Goal: Task Accomplishment & Management: Manage account settings

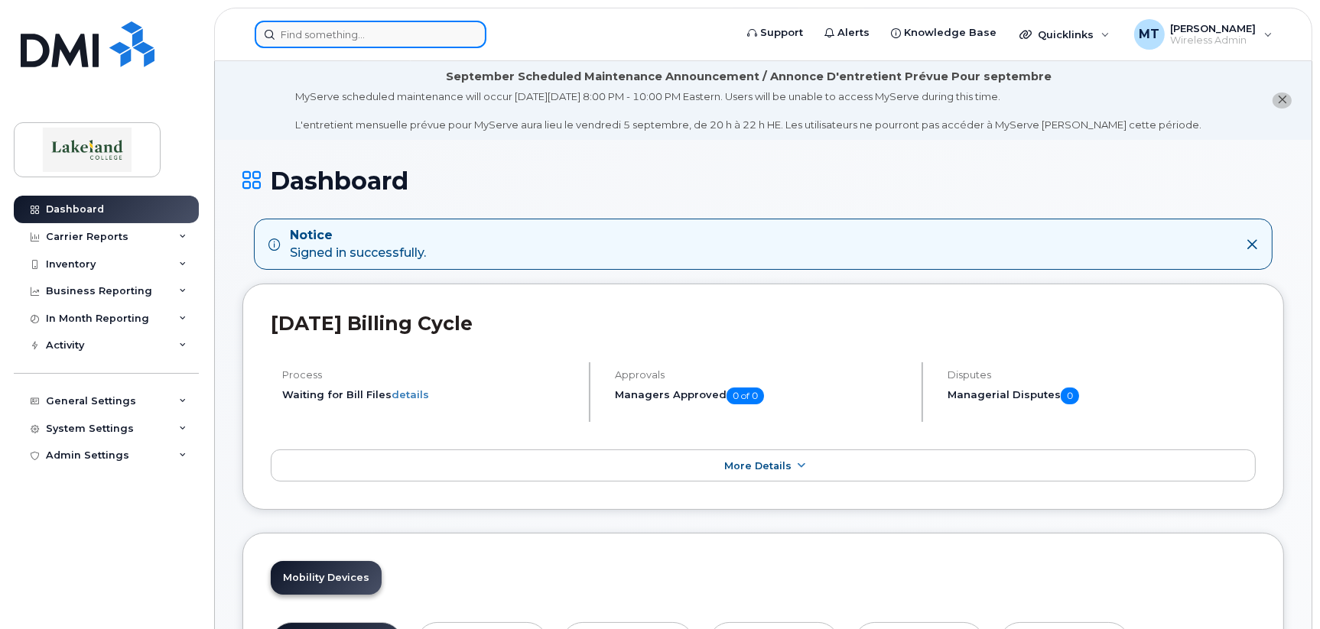
click at [385, 34] on input at bounding box center [371, 35] width 232 height 28
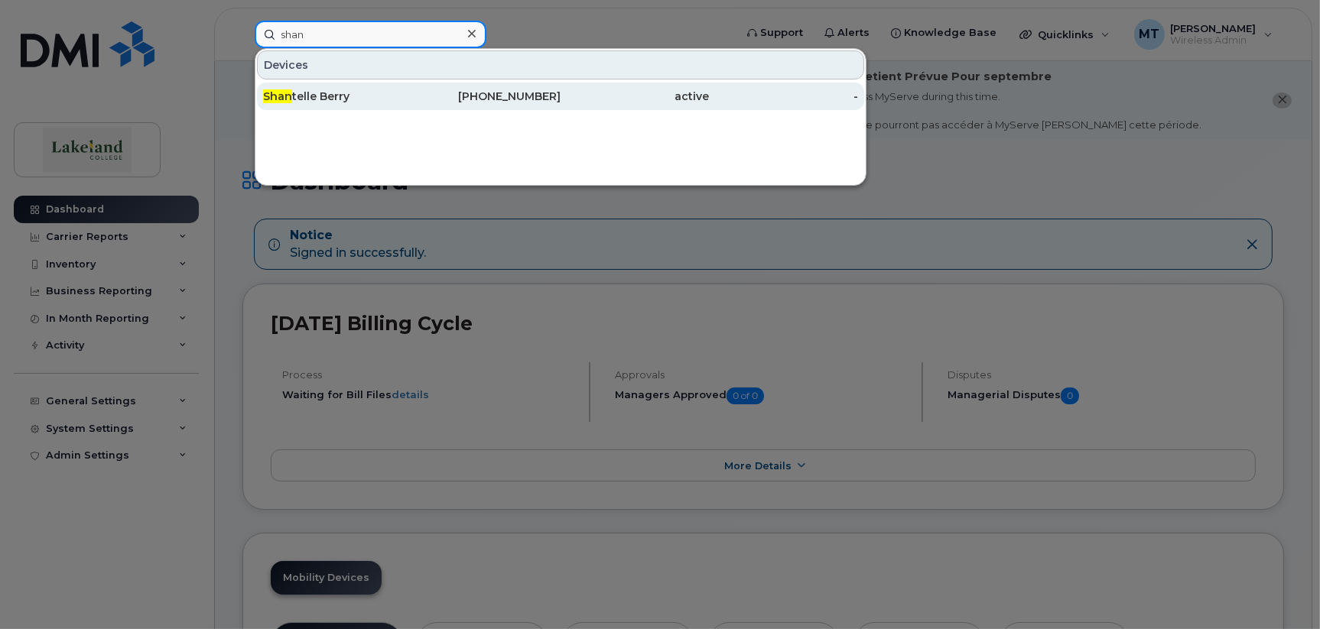
type input "shan"
click at [353, 98] on div "Shan telle Berry" at bounding box center [337, 96] width 149 height 15
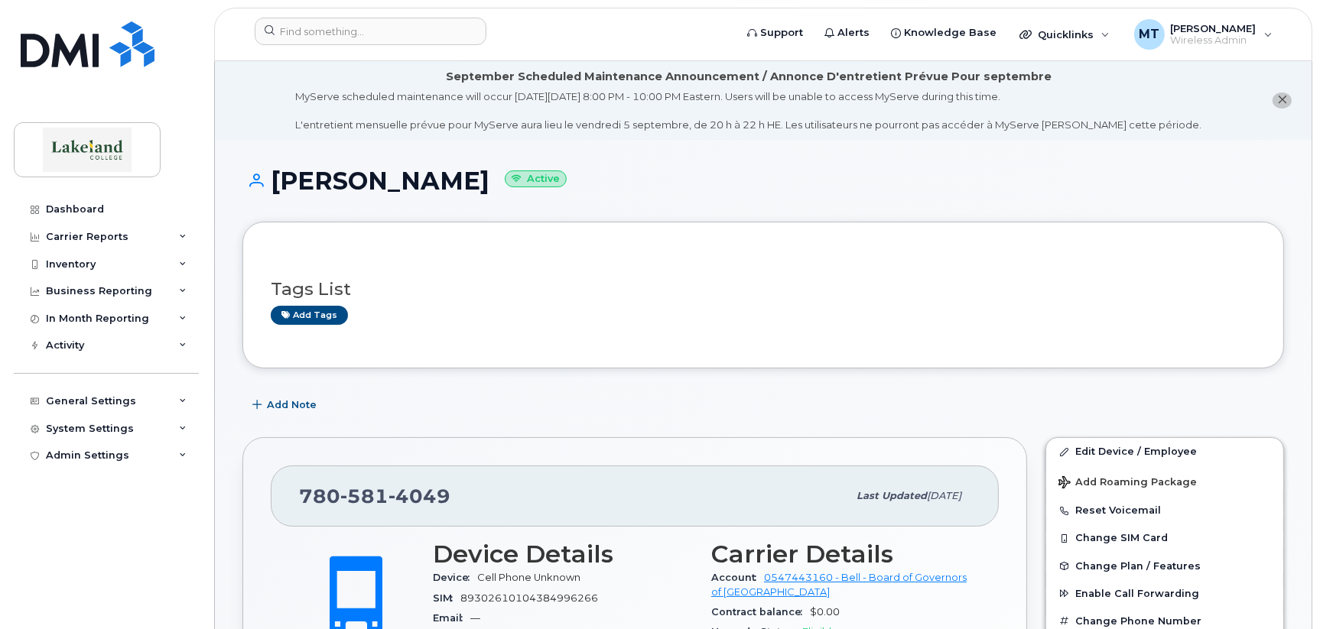
scroll to position [229, 0]
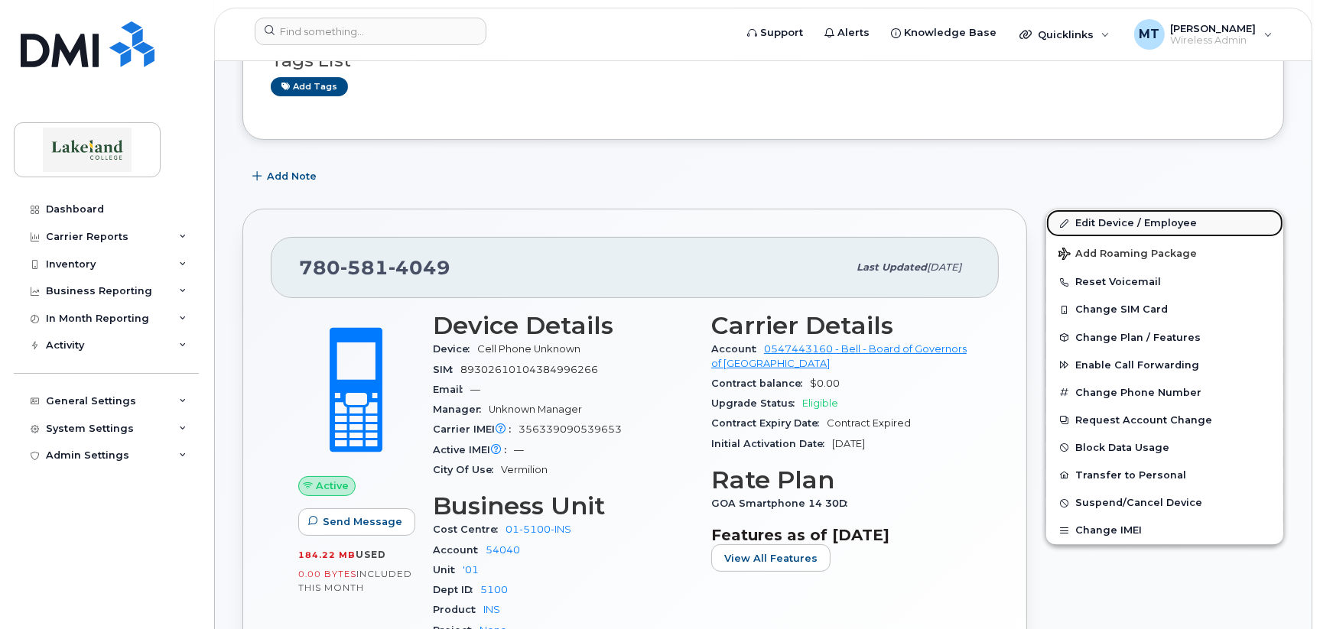
click at [1095, 223] on link "Edit Device / Employee" at bounding box center [1164, 224] width 237 height 28
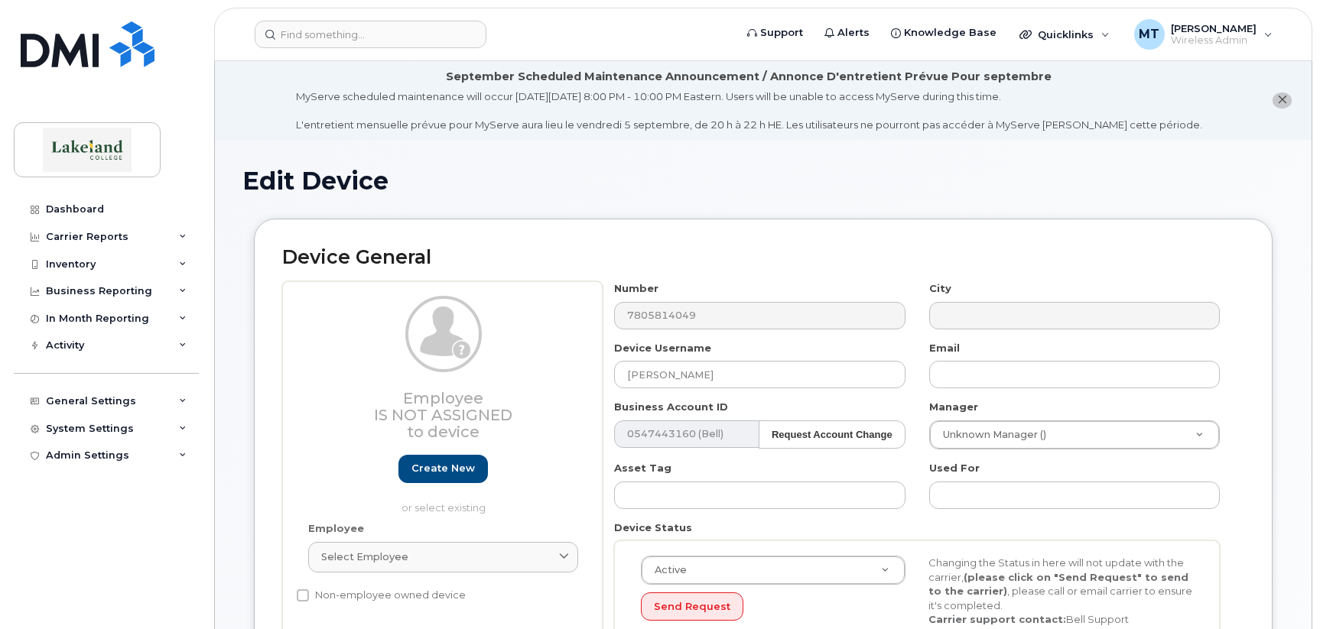
select select "5835166"
select select "5835236"
select select "5835276"
select select "5835289"
drag, startPoint x: 676, startPoint y: 372, endPoint x: 752, endPoint y: 372, distance: 76.5
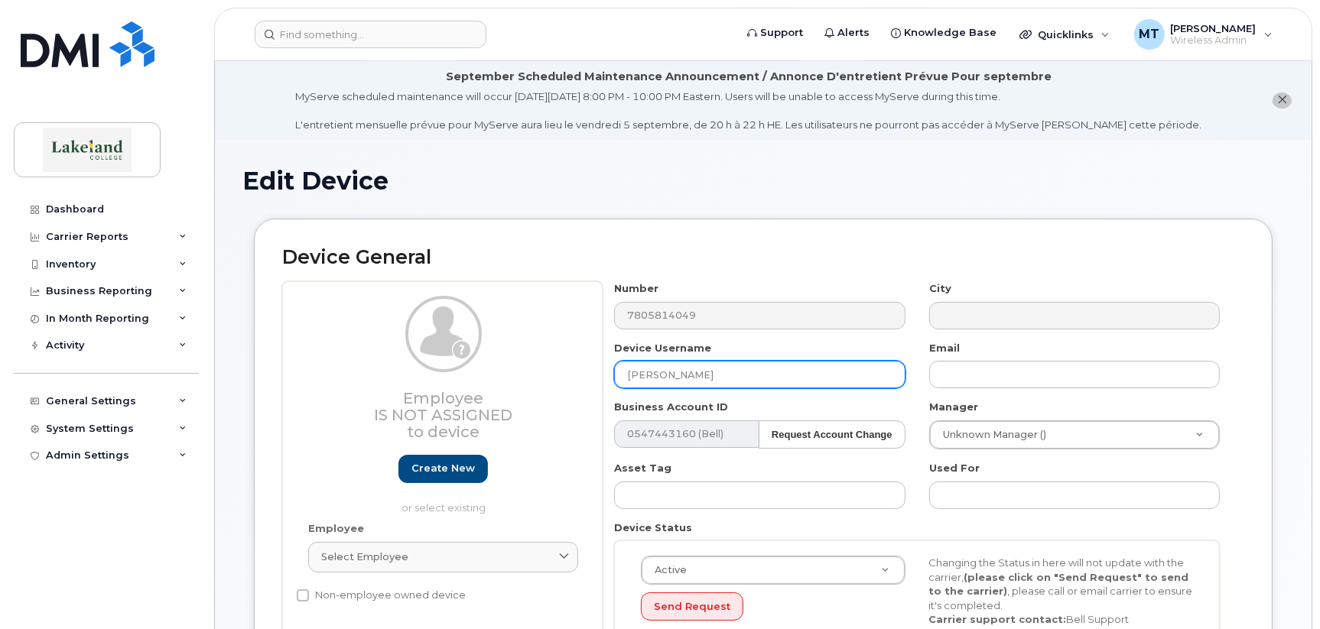
click at [752, 372] on input "[PERSON_NAME]" at bounding box center [759, 375] width 291 height 28
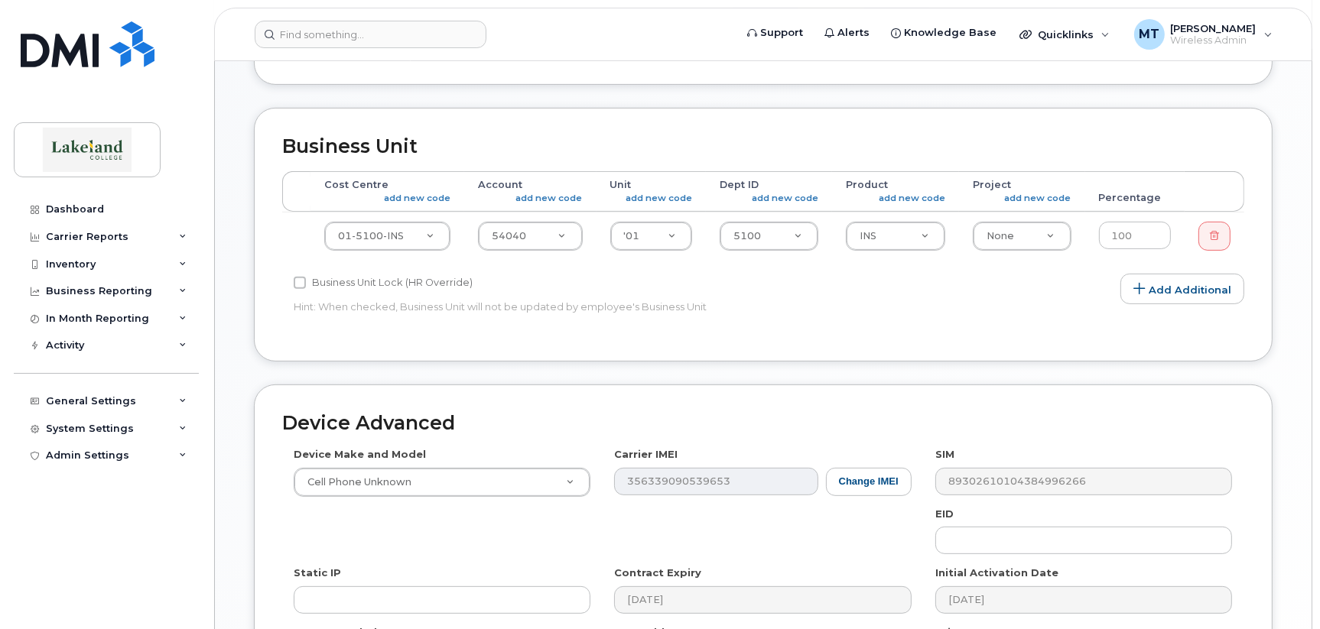
scroll to position [688, 0]
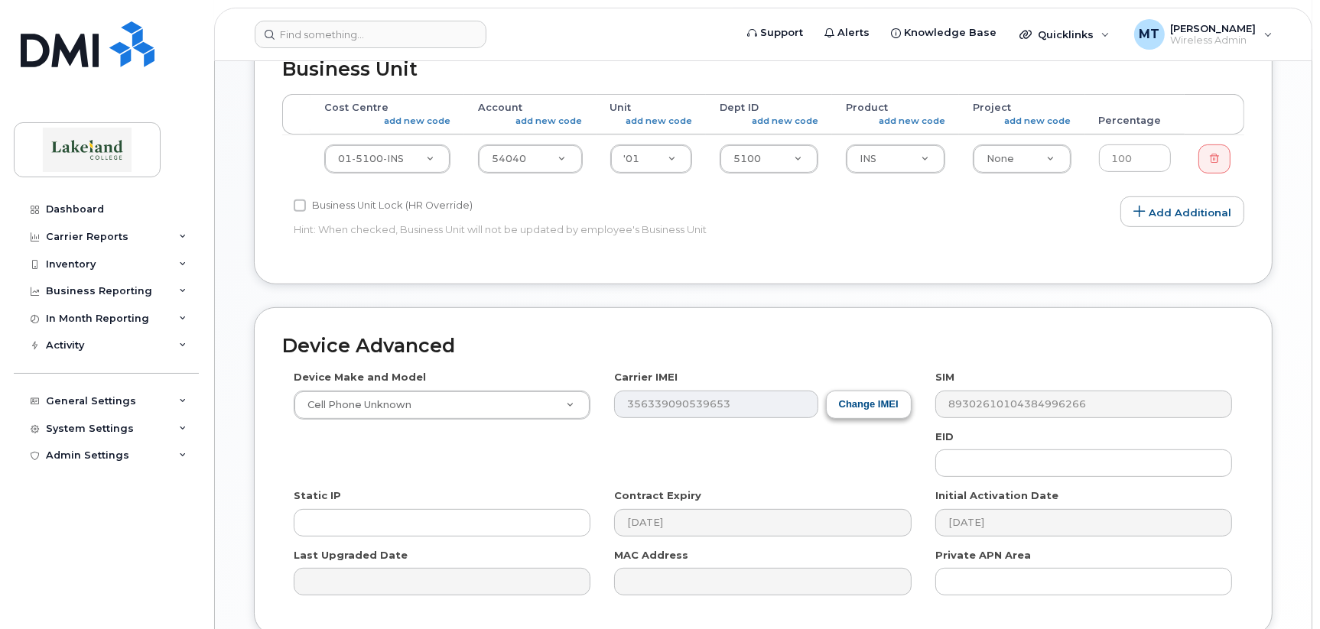
type input "Shantelle Edlund"
click at [860, 404] on button "Change IMEI" at bounding box center [869, 405] width 86 height 28
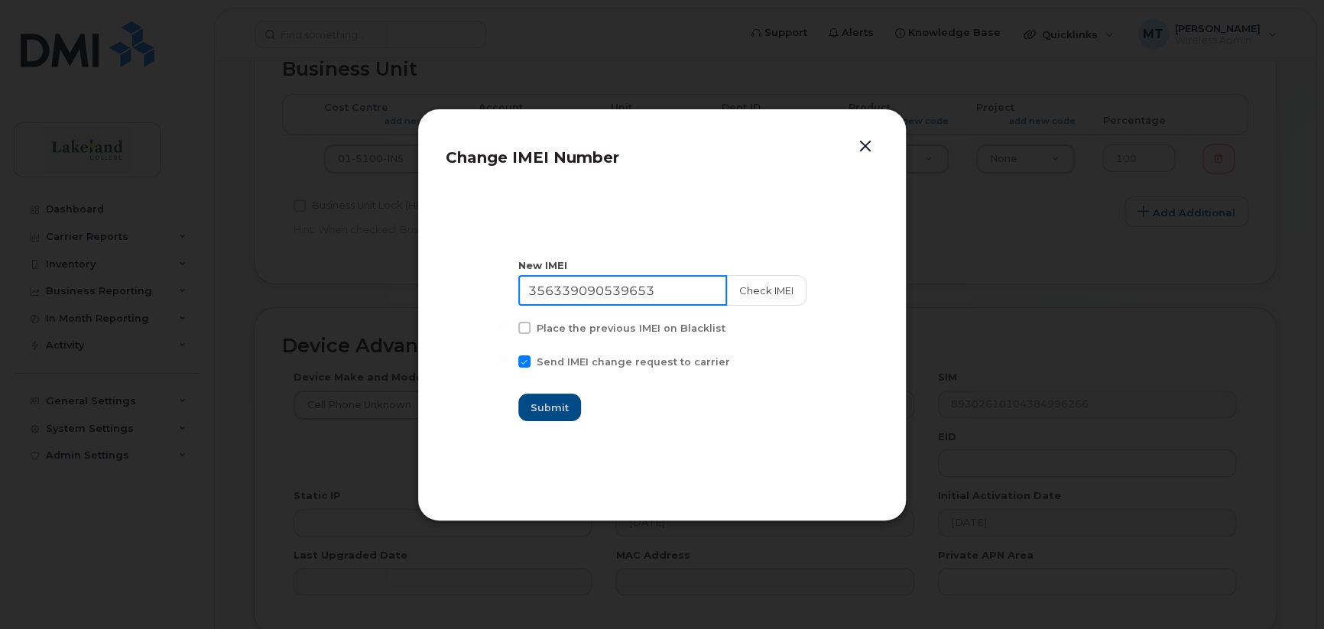
click at [583, 288] on input "356339090539653" at bounding box center [622, 290] width 209 height 31
paste input "138889 982072 8"
type input "35 138889 982072 8"
click at [554, 405] on span "Submit" at bounding box center [550, 408] width 38 height 15
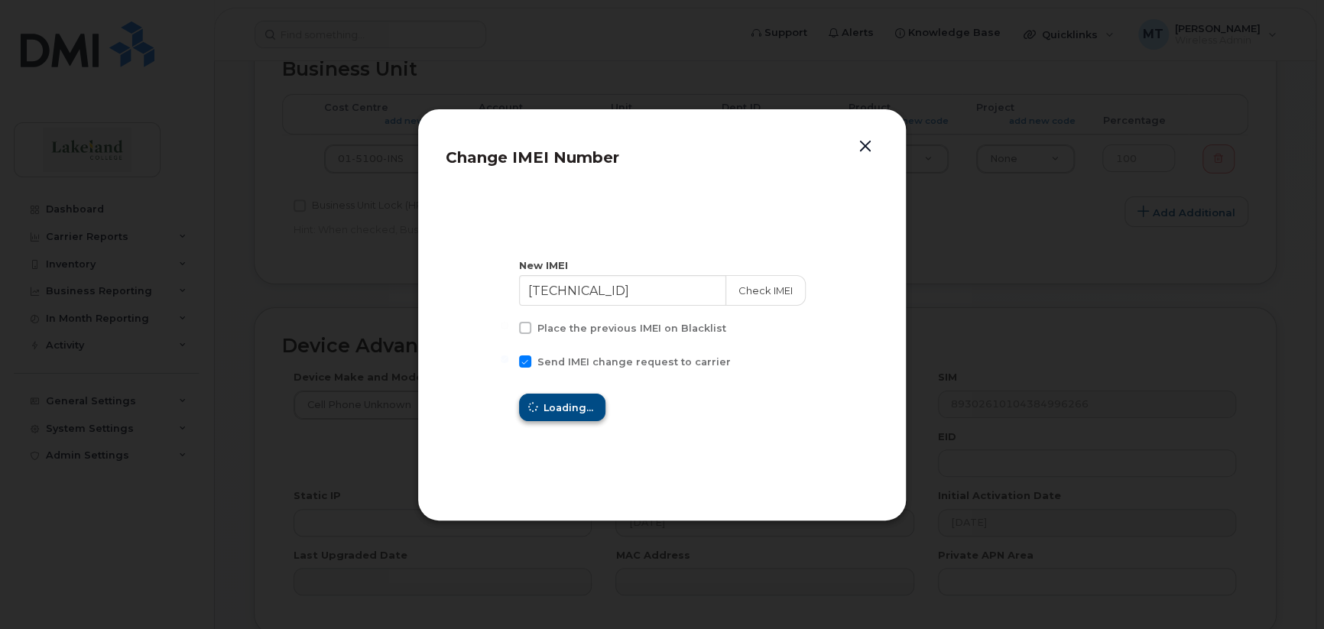
type input "35 138889 982072 8"
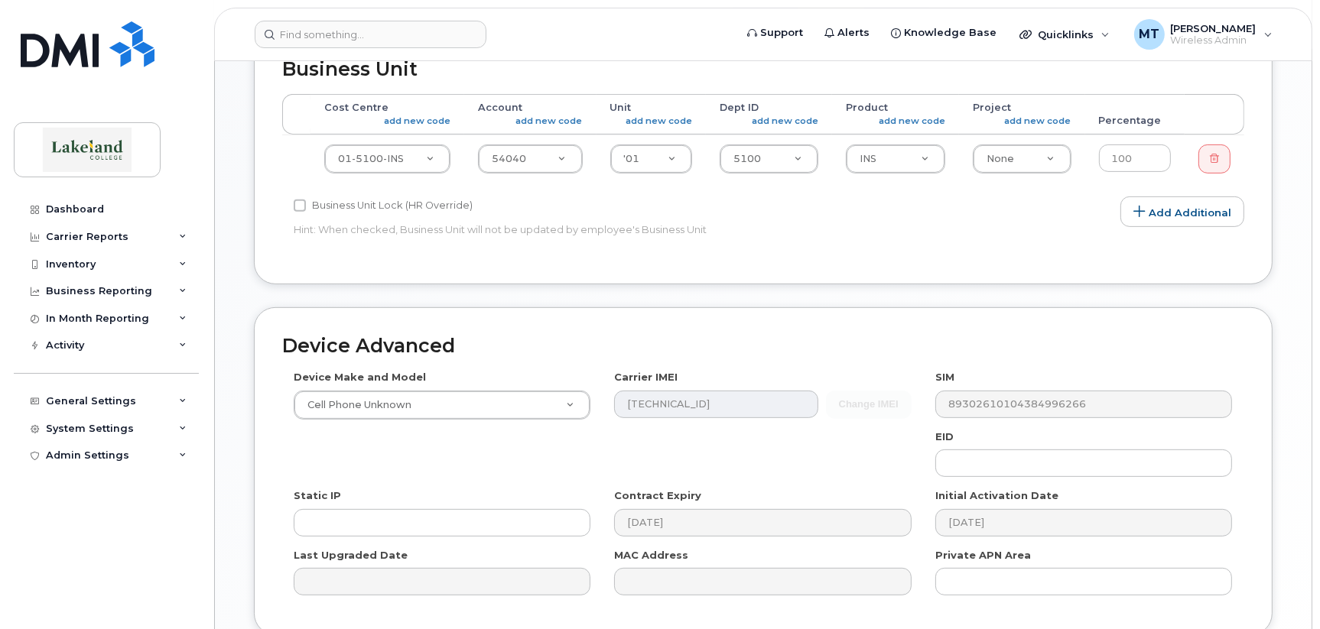
scroll to position [821, 0]
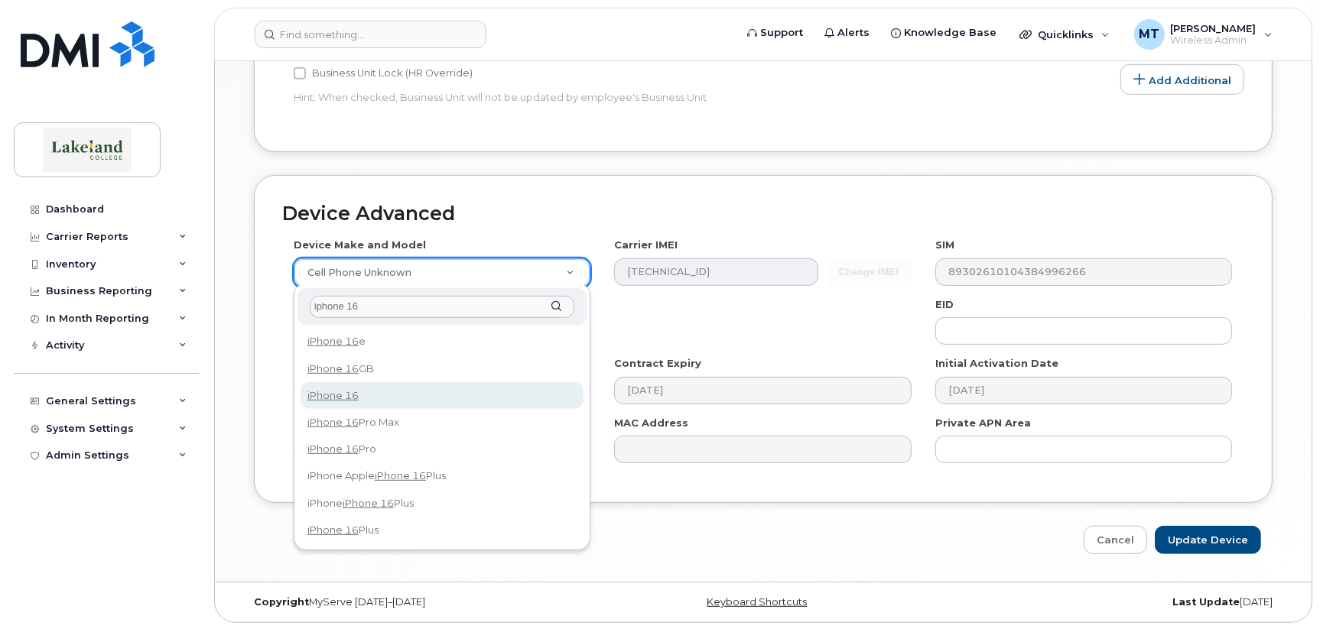
type input "iphone 16"
select select "3224"
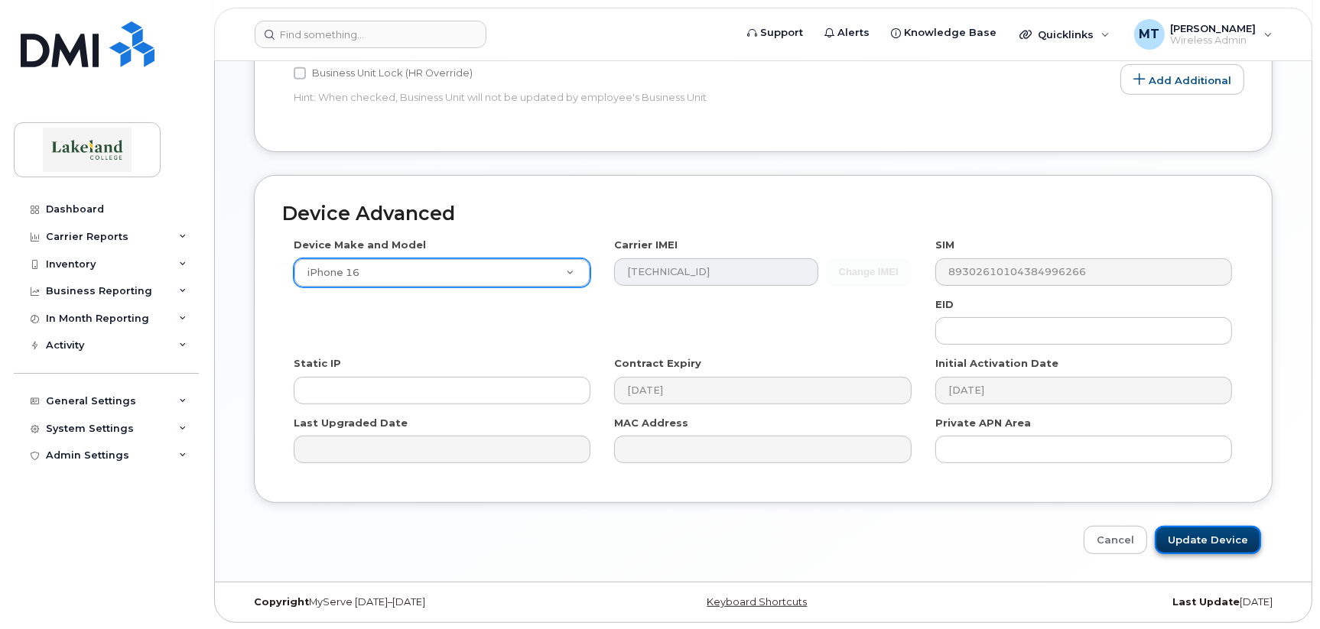
click at [1204, 540] on input "Update Device" at bounding box center [1208, 540] width 106 height 28
type input "Saving..."
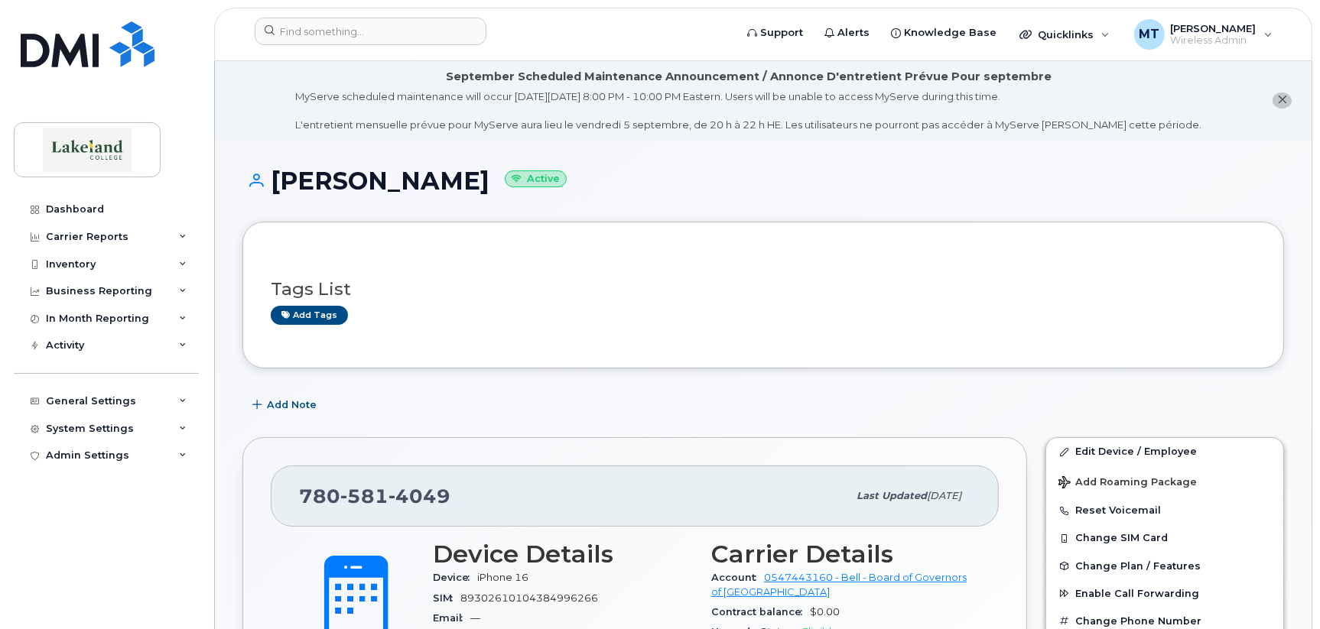
click at [56, 564] on div "Dashboard Carrier Reports Monthly Billing Data Daily Data Pooling Data Behavior…" at bounding box center [108, 401] width 189 height 411
click at [1156, 33] on div "MT" at bounding box center [1149, 34] width 31 height 31
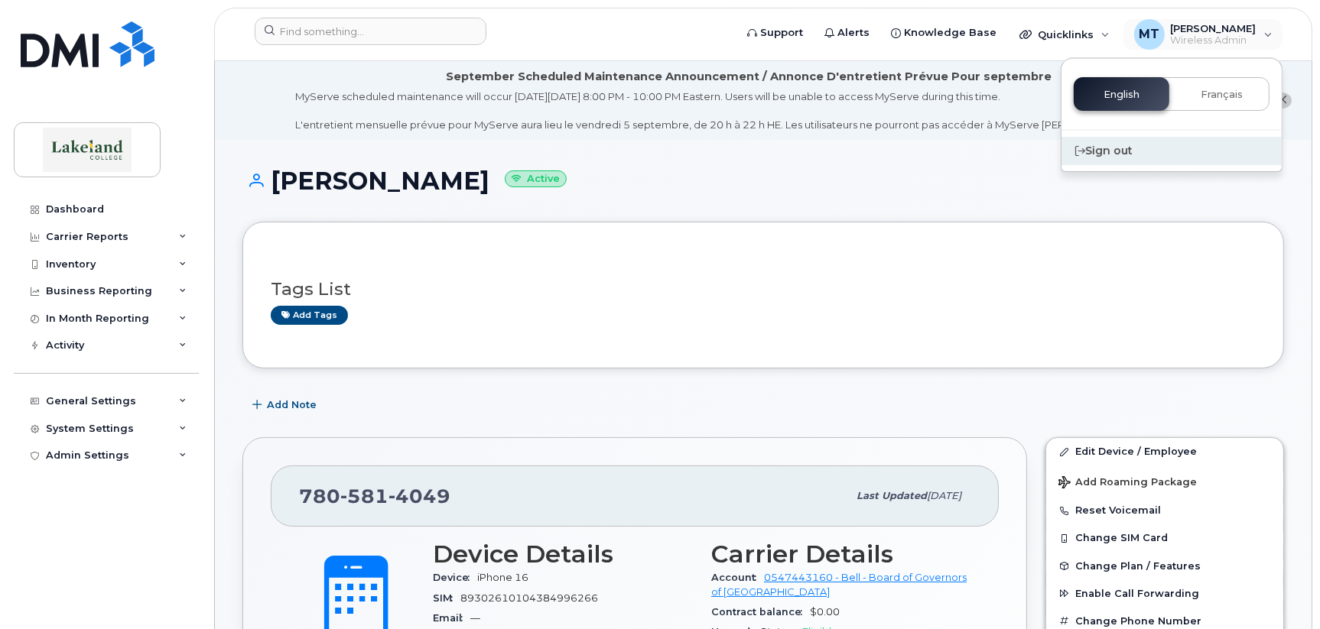
click at [1112, 154] on div "Sign out" at bounding box center [1171, 151] width 220 height 28
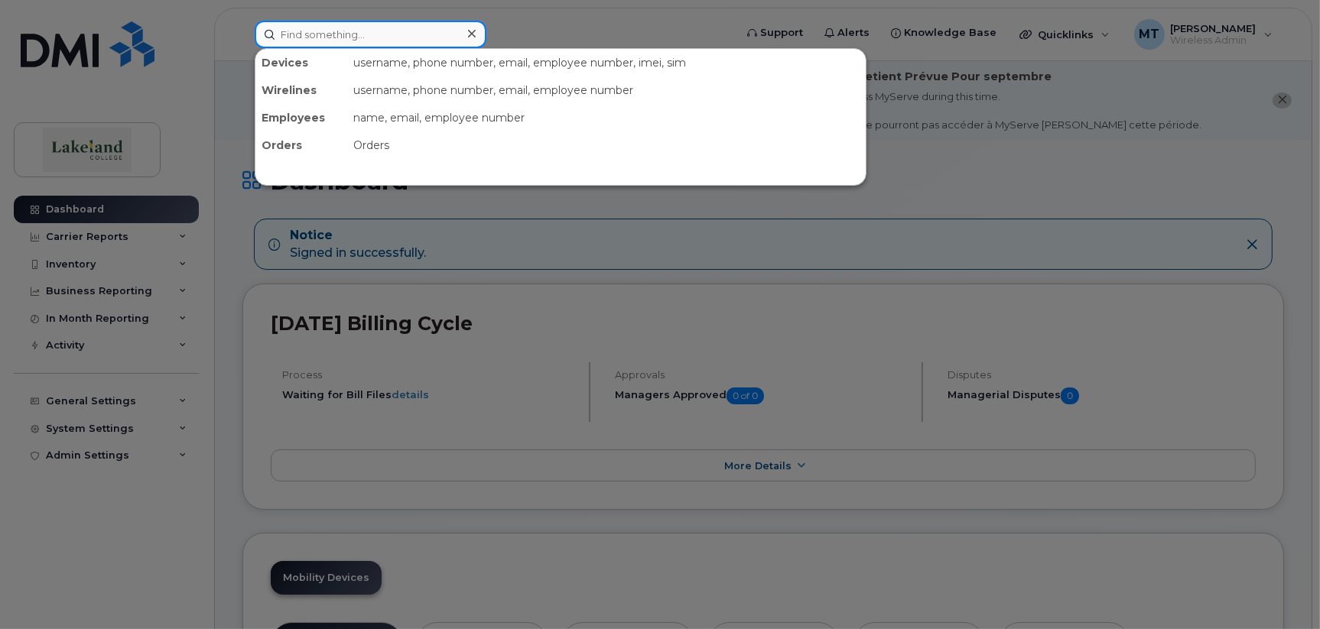
click at [307, 31] on input at bounding box center [371, 35] width 232 height 28
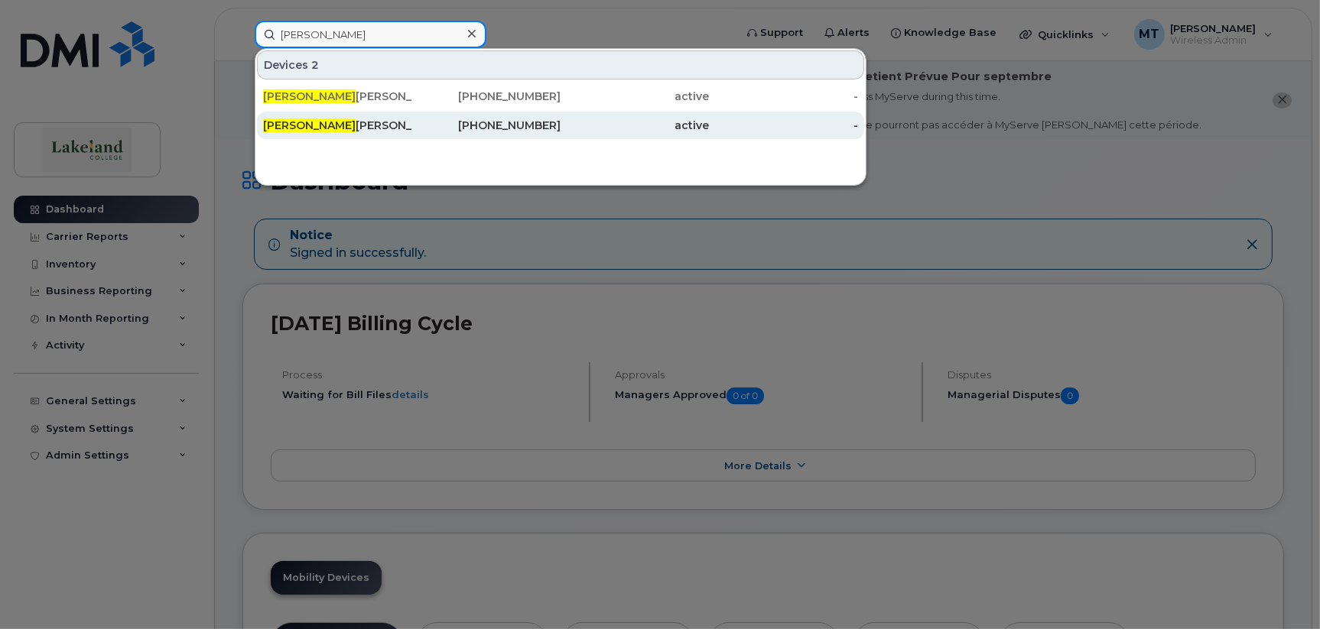
type input "[PERSON_NAME]"
click at [297, 123] on span "[PERSON_NAME]" at bounding box center [309, 126] width 93 height 14
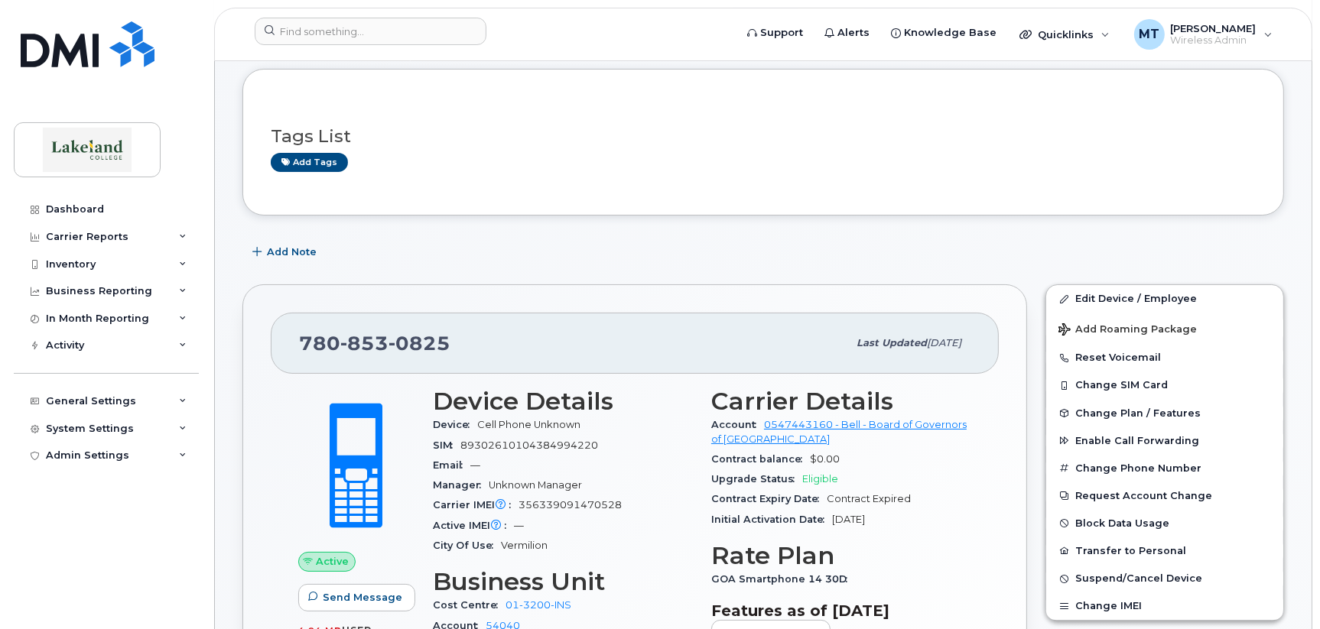
scroll to position [229, 0]
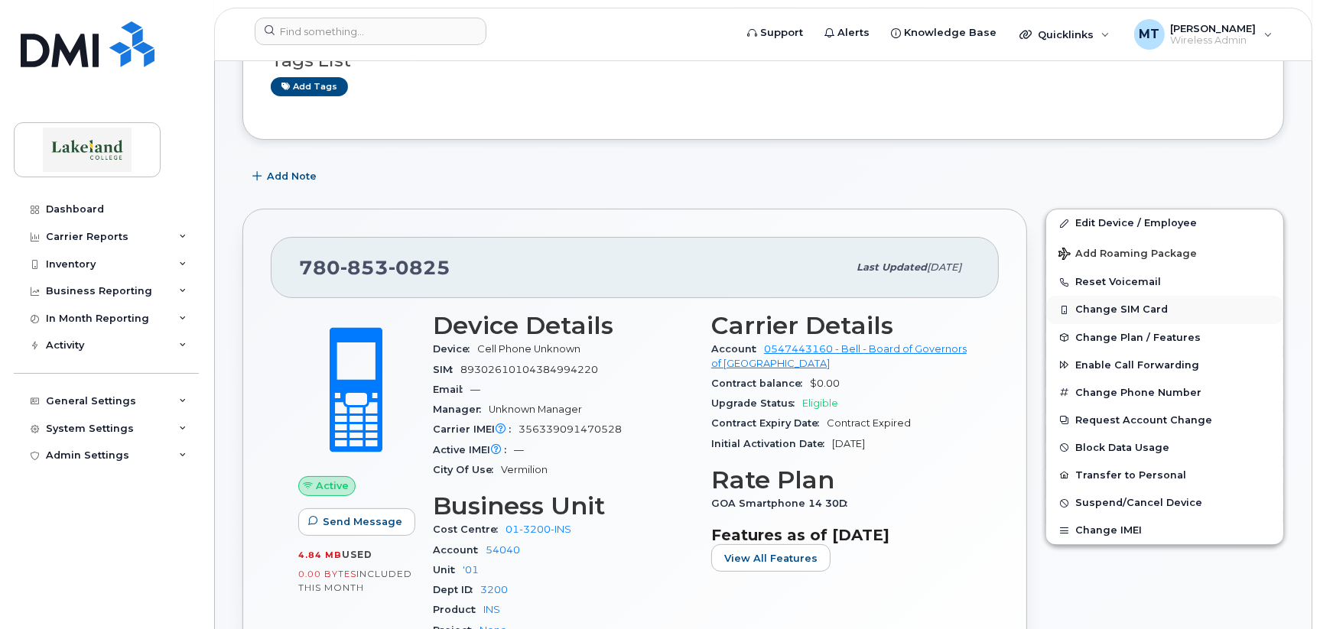
click at [1122, 308] on button "Change SIM Card" at bounding box center [1164, 310] width 237 height 28
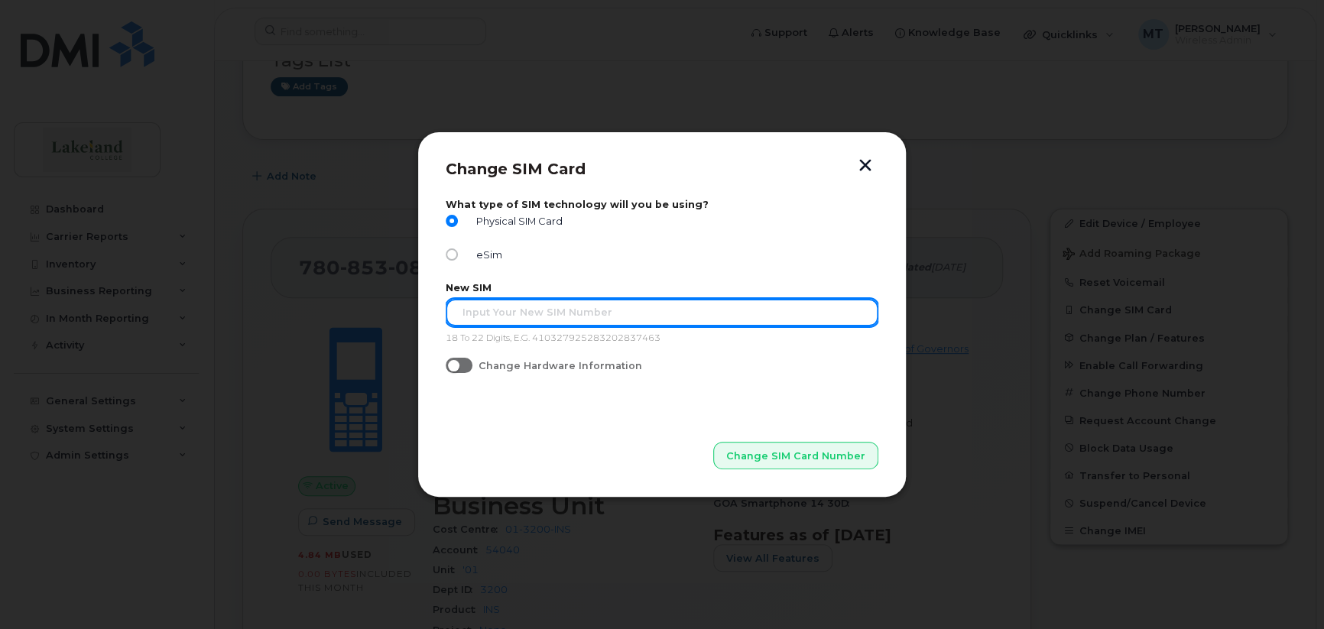
click at [469, 315] on input "text" at bounding box center [662, 313] width 433 height 28
type input "89302610207734692236"
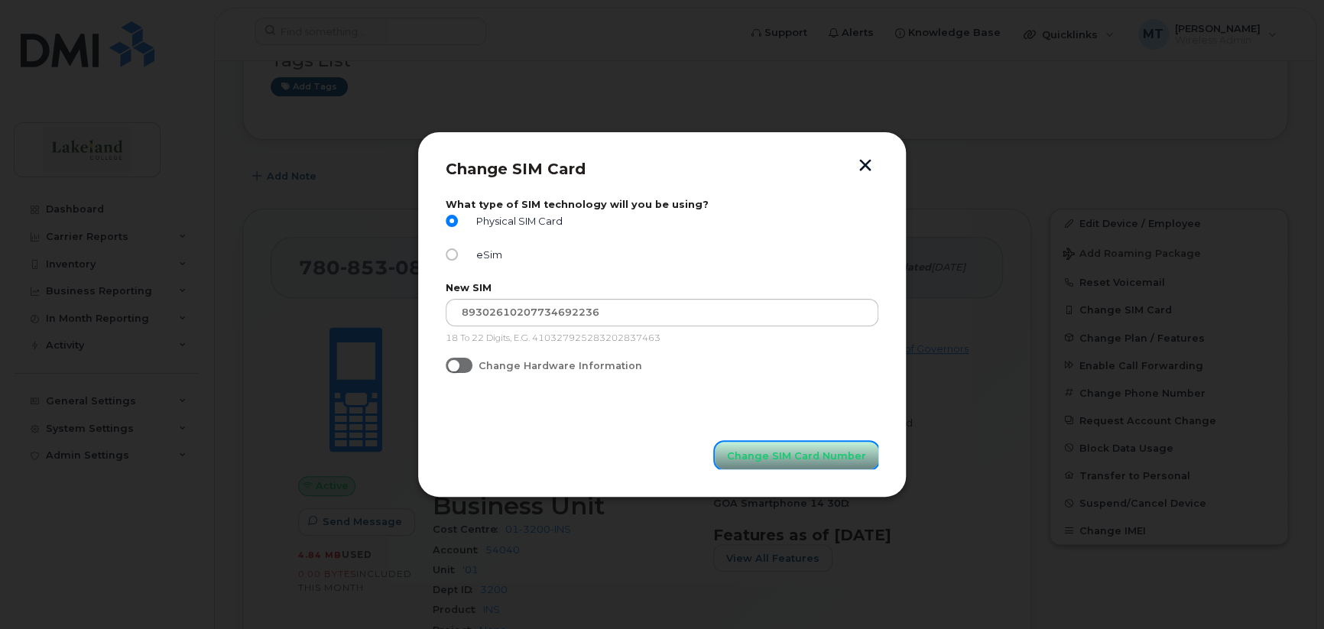
click at [813, 458] on span "Change SIM Card Number" at bounding box center [796, 456] width 139 height 15
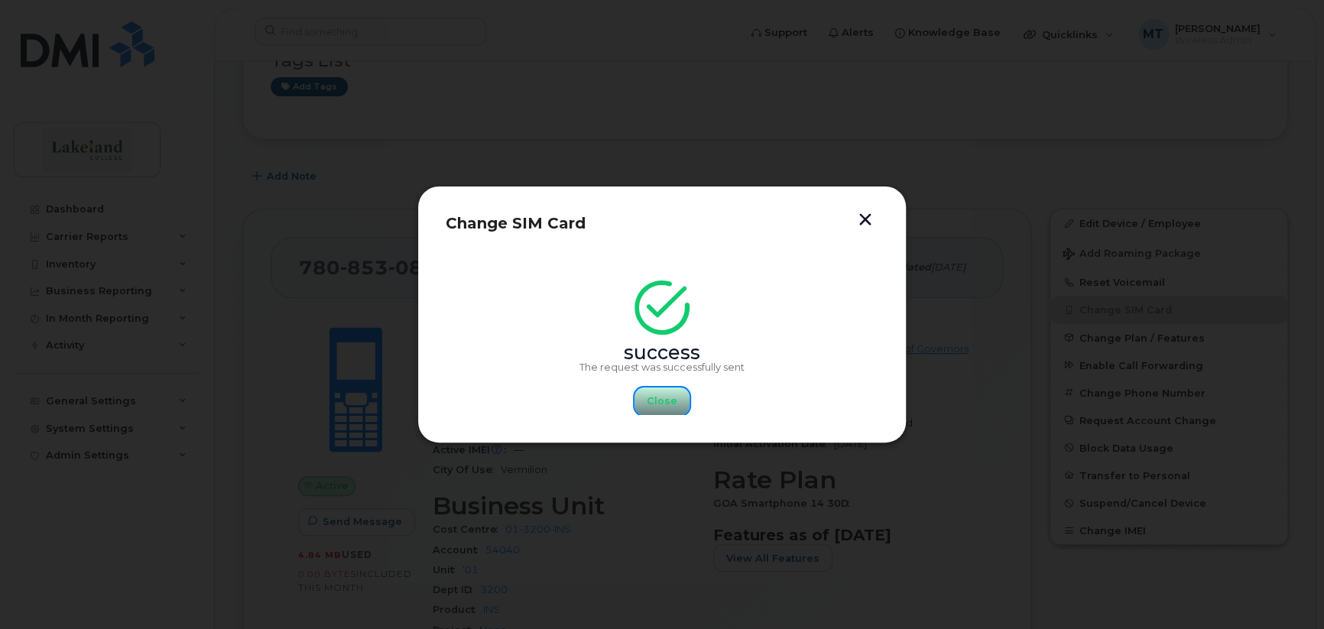
click at [649, 404] on span "Close" at bounding box center [662, 401] width 31 height 15
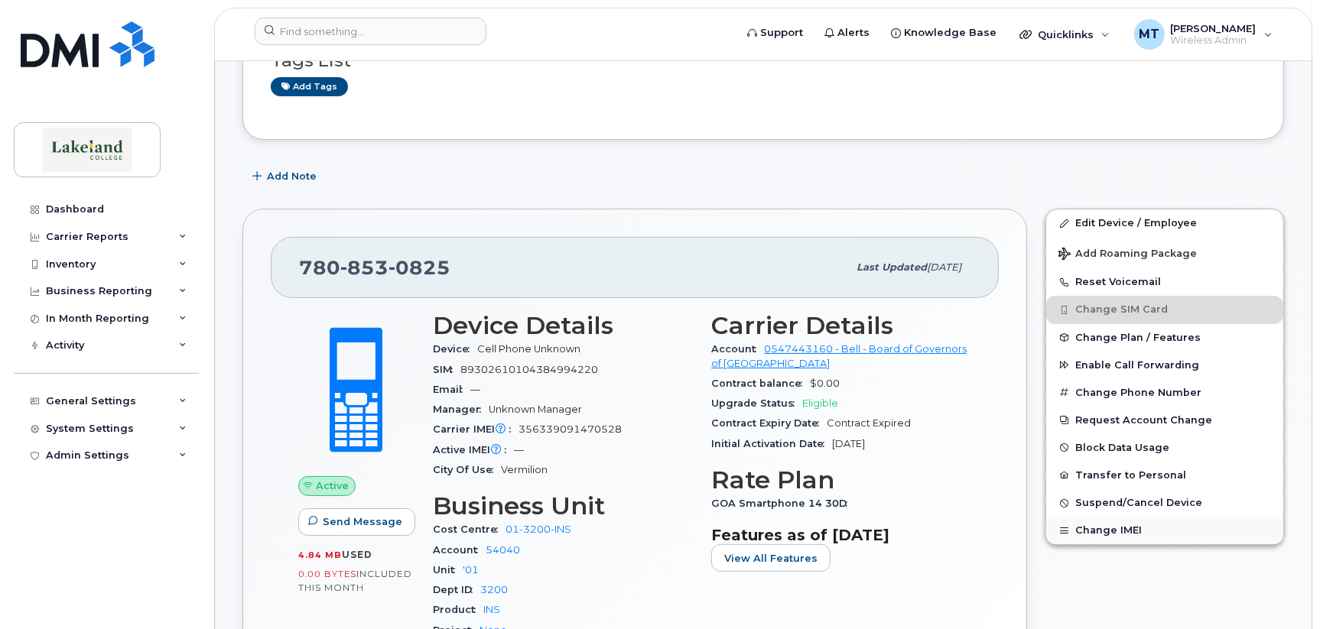
click at [1111, 533] on button "Change IMEI" at bounding box center [1164, 531] width 237 height 28
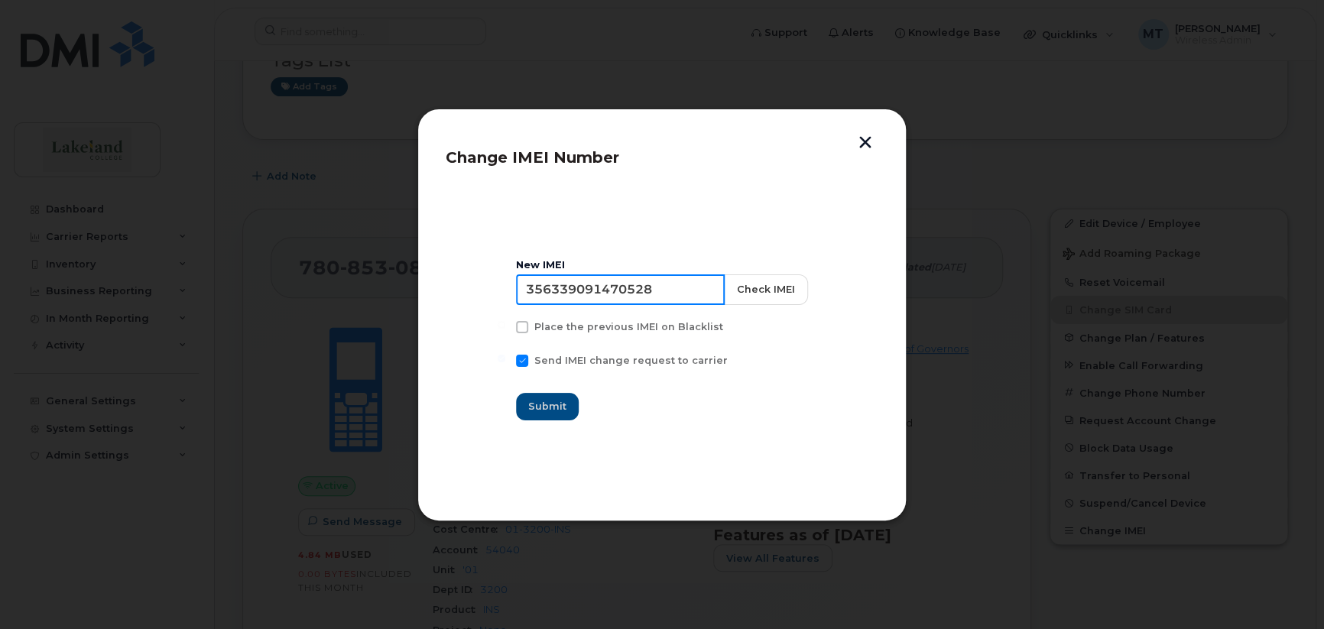
drag, startPoint x: 665, startPoint y: 289, endPoint x: 534, endPoint y: 291, distance: 130.8
click at [534, 291] on input "356339091470528" at bounding box center [620, 290] width 209 height 31
paste input "138889 927356 3"
type input "[TECHNICAL_ID]"
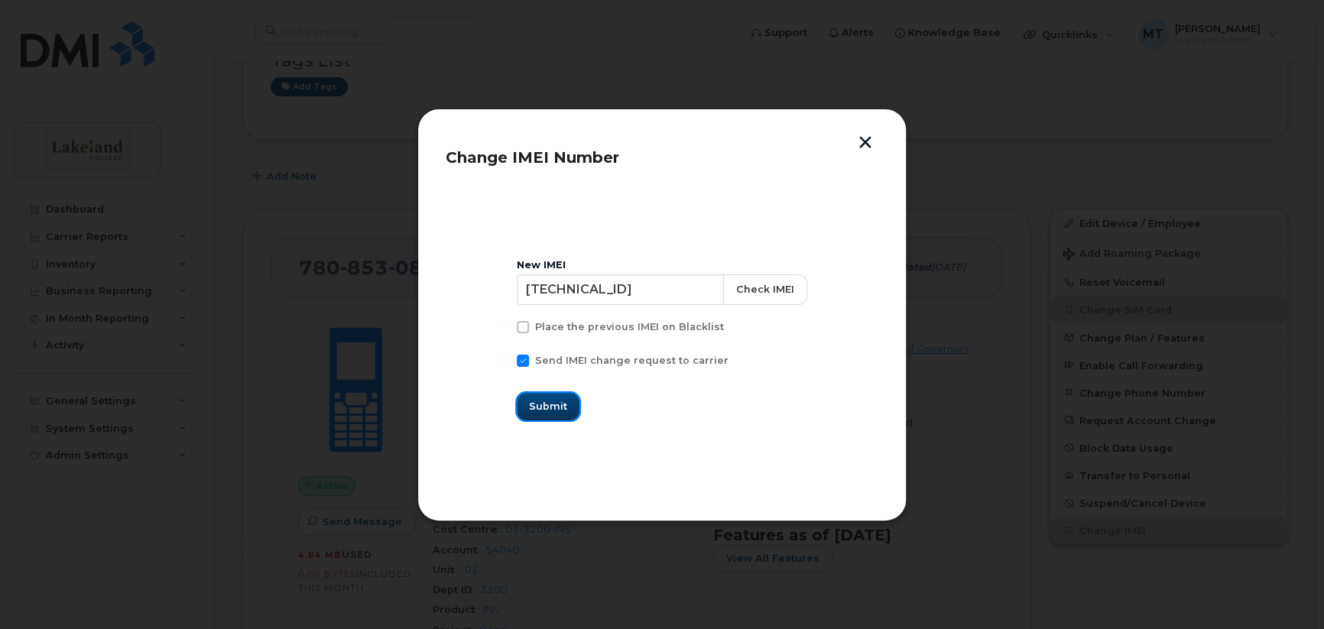
click at [567, 402] on span "Submit" at bounding box center [548, 406] width 38 height 15
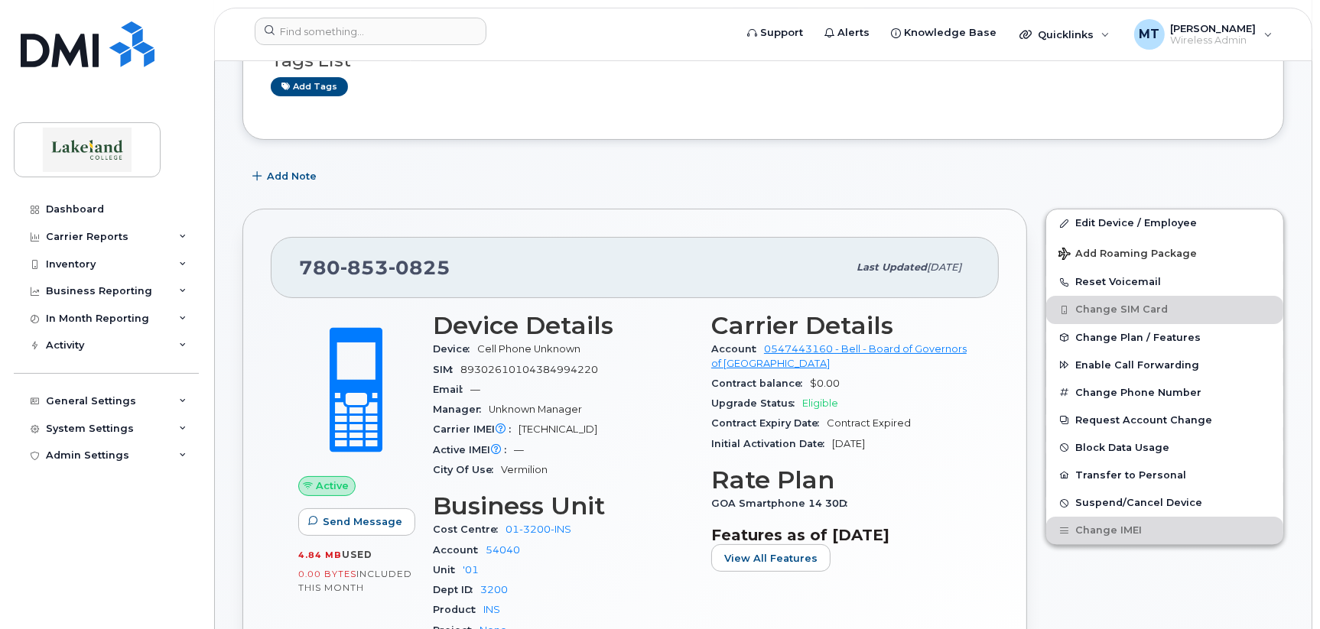
click at [66, 537] on div "Dashboard Carrier Reports Monthly Billing Data Daily Data Pooling Data Behavior…" at bounding box center [108, 401] width 189 height 411
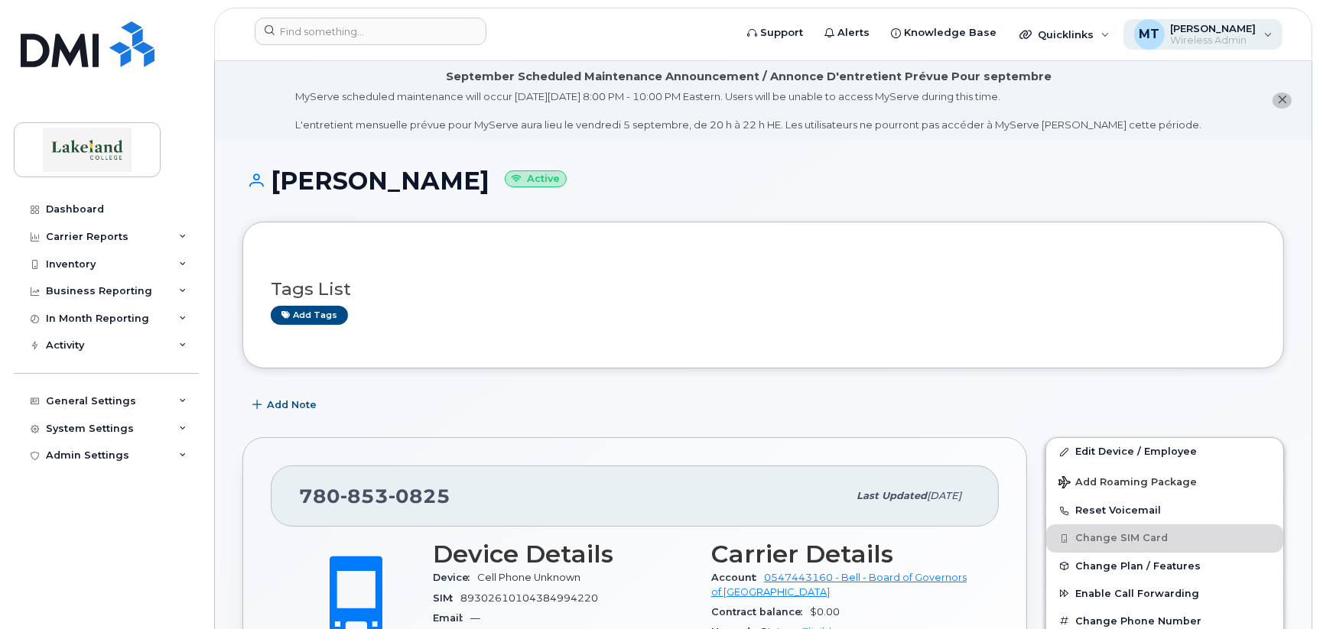
click at [1212, 30] on span "[PERSON_NAME]" at bounding box center [1214, 28] width 86 height 12
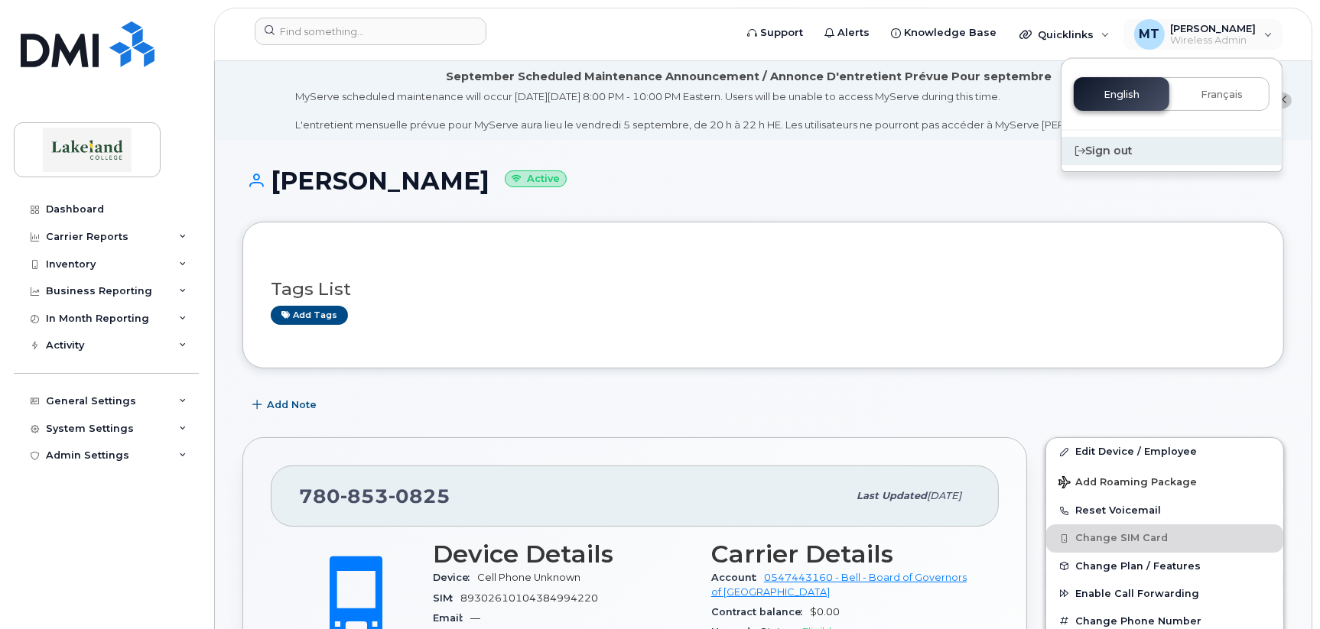
click at [1105, 149] on div "Sign out" at bounding box center [1171, 151] width 220 height 28
